Goal: Find specific page/section

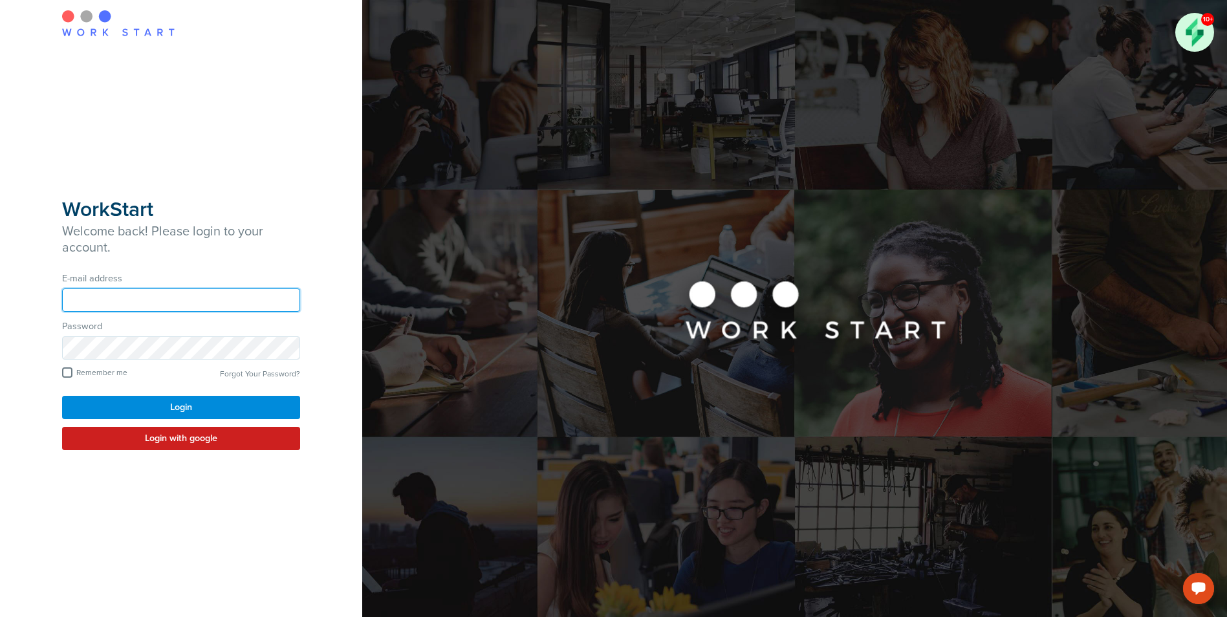
type input "**********"
click at [181, 412] on button "Login" at bounding box center [181, 407] width 238 height 23
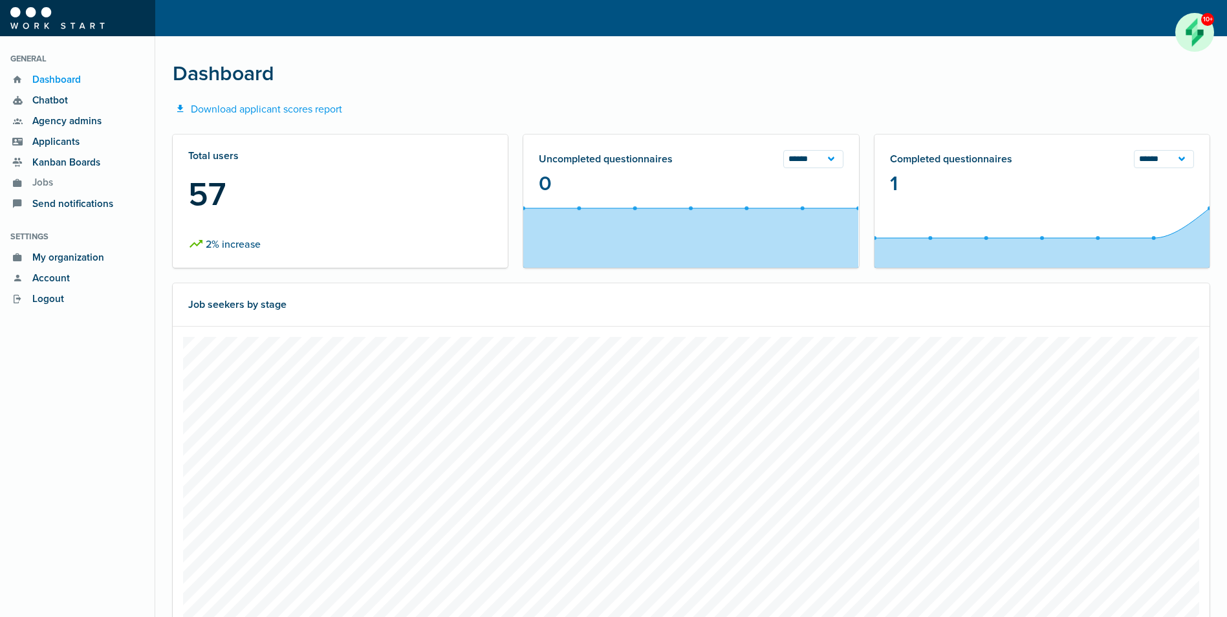
scroll to position [324, 739]
click at [56, 143] on span "Applicants" at bounding box center [52, 142] width 54 height 15
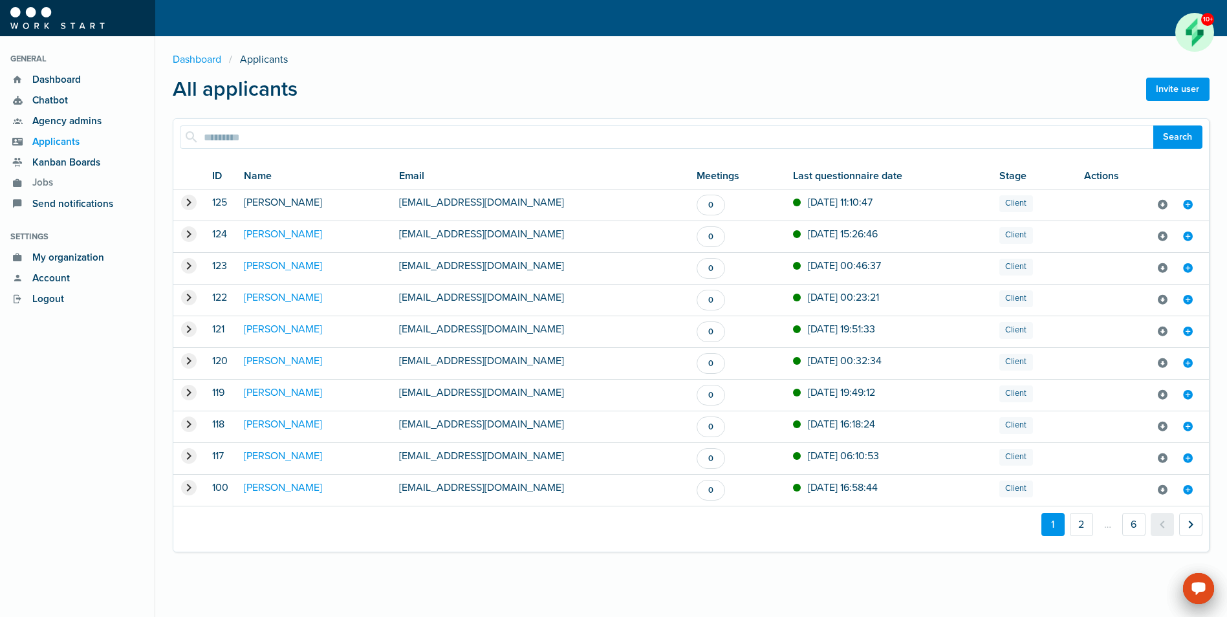
click at [256, 208] on link "[PERSON_NAME]" at bounding box center [283, 202] width 78 height 13
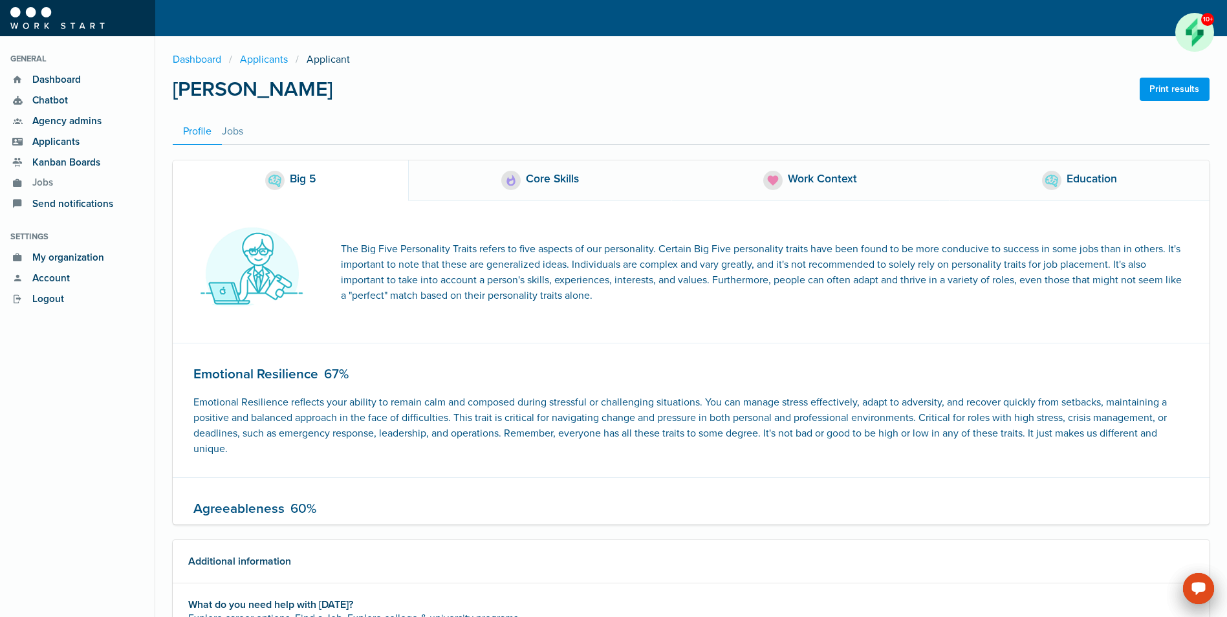
click at [552, 187] on div "Core Skills" at bounding box center [552, 180] width 53 height 19
